Goal: Find specific page/section: Find specific page/section

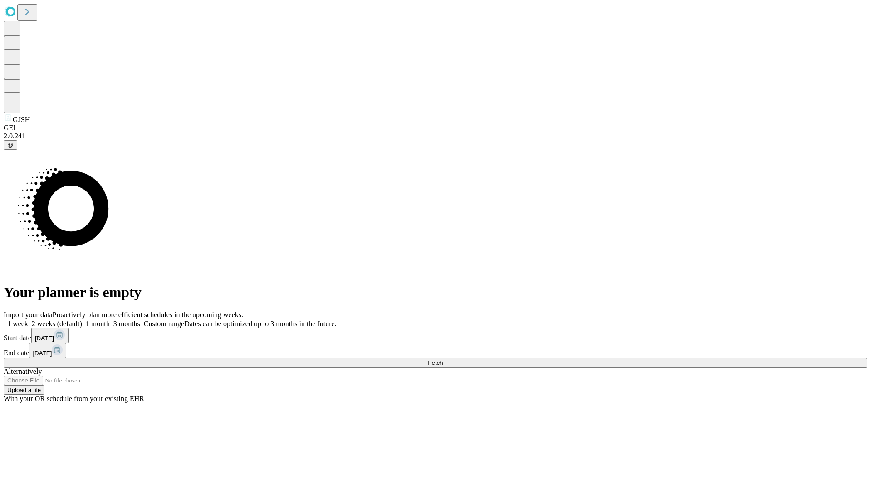
click at [443, 359] on span "Fetch" at bounding box center [435, 362] width 15 height 7
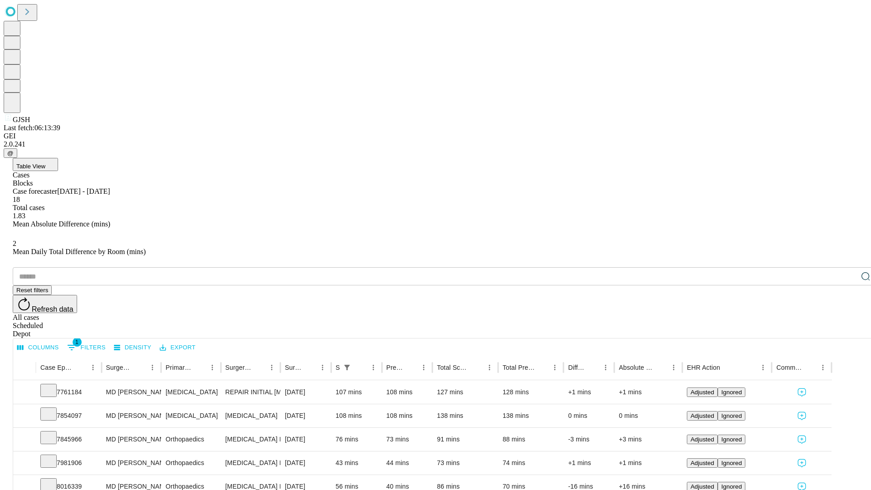
click at [45, 163] on span "Table View" at bounding box center [30, 166] width 29 height 7
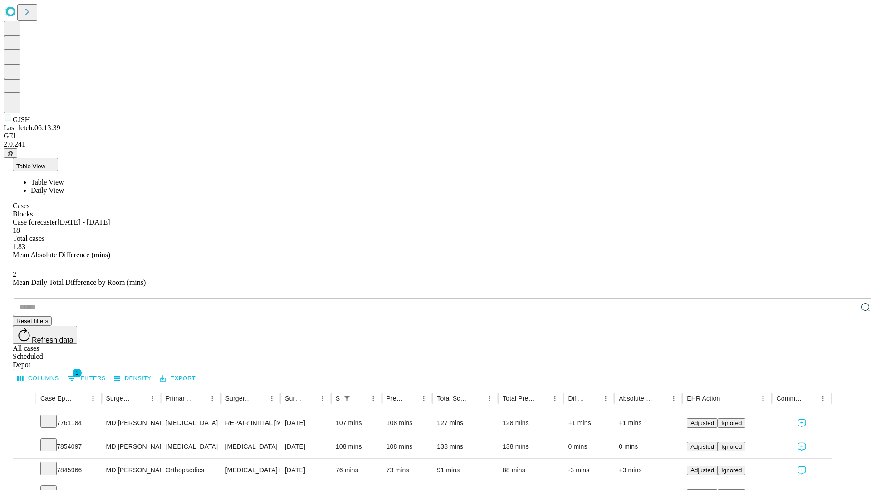
click at [64, 186] on span "Daily View" at bounding box center [47, 190] width 33 height 8
